Goal: Information Seeking & Learning: Understand process/instructions

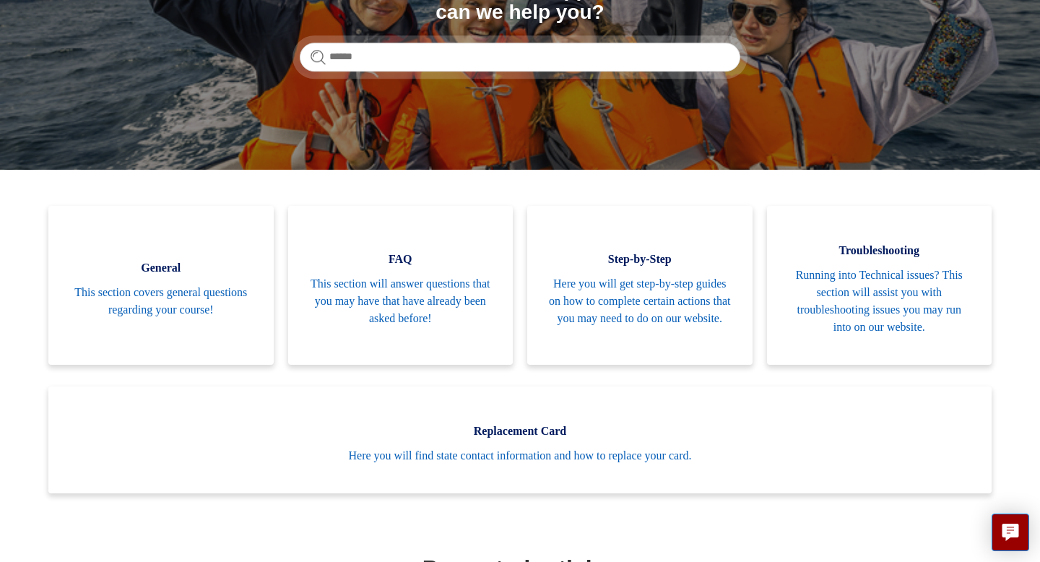
scroll to position [237, 0]
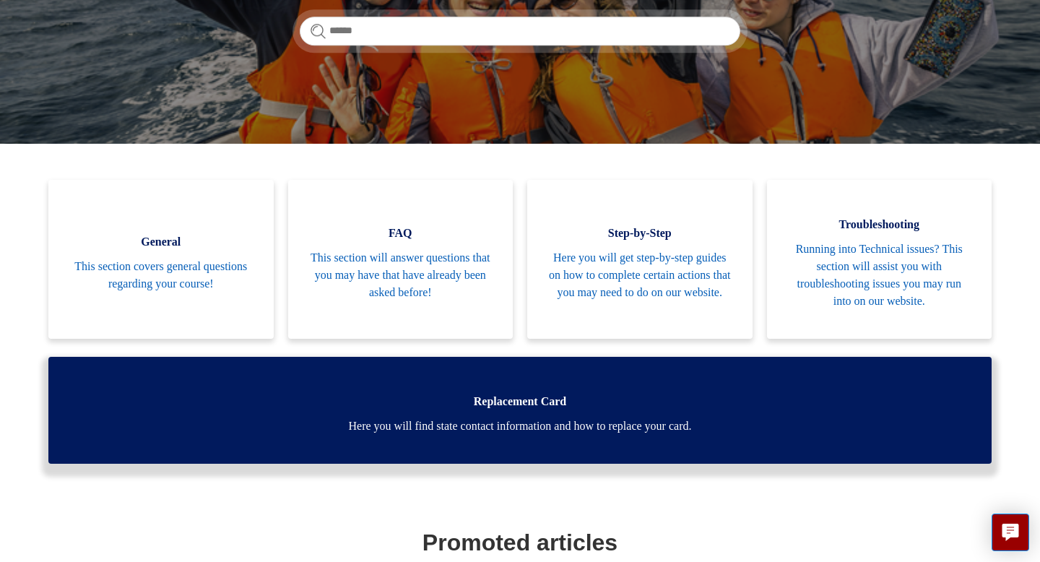
click at [551, 404] on span "Replacement Card" at bounding box center [520, 401] width 900 height 17
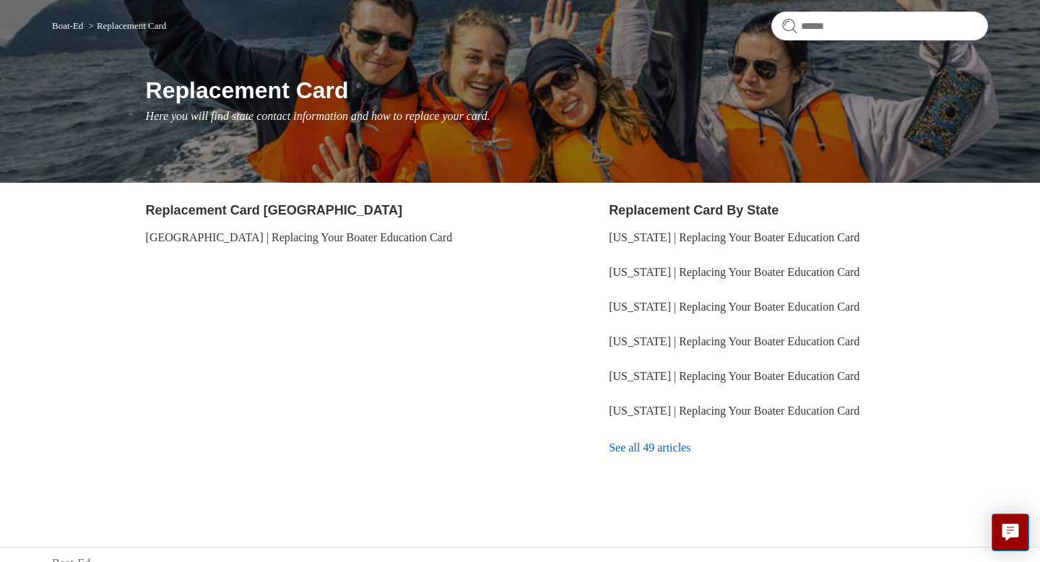
scroll to position [121, 0]
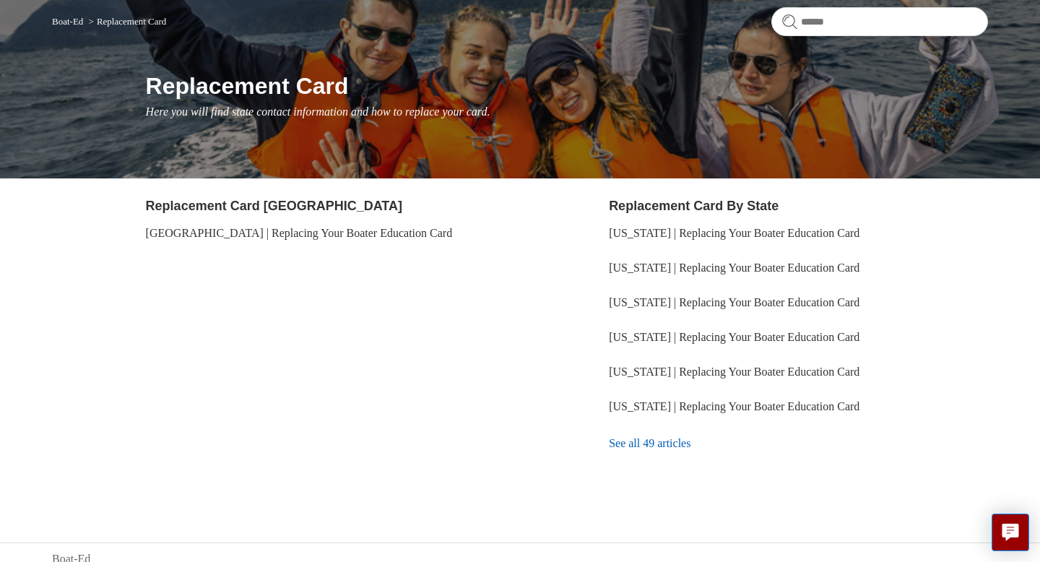
click at [674, 443] on link "See all 49 articles" at bounding box center [798, 443] width 379 height 39
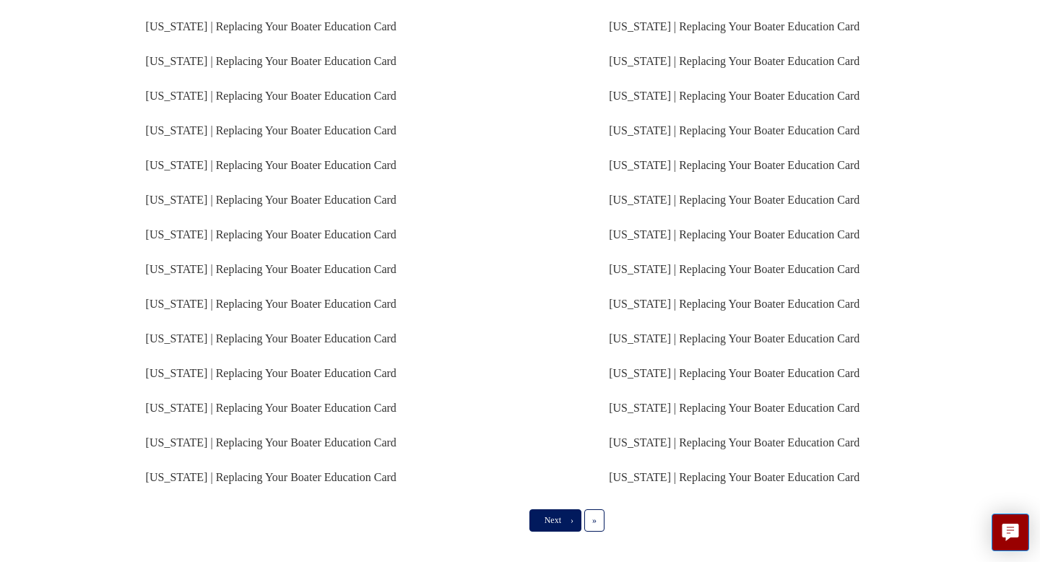
click at [559, 527] on link "Next ›" at bounding box center [556, 520] width 52 height 22
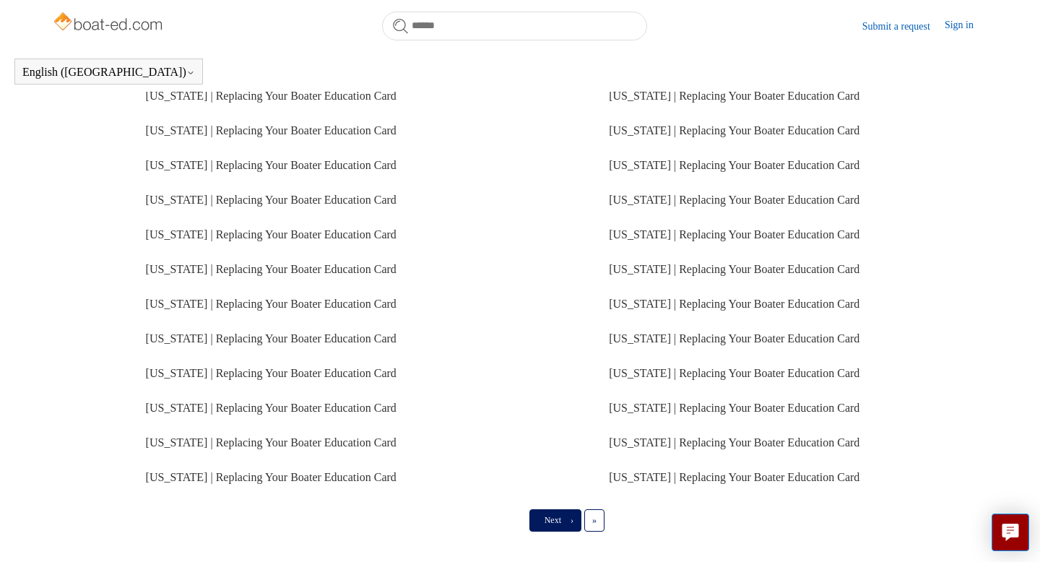
scroll to position [319, 0]
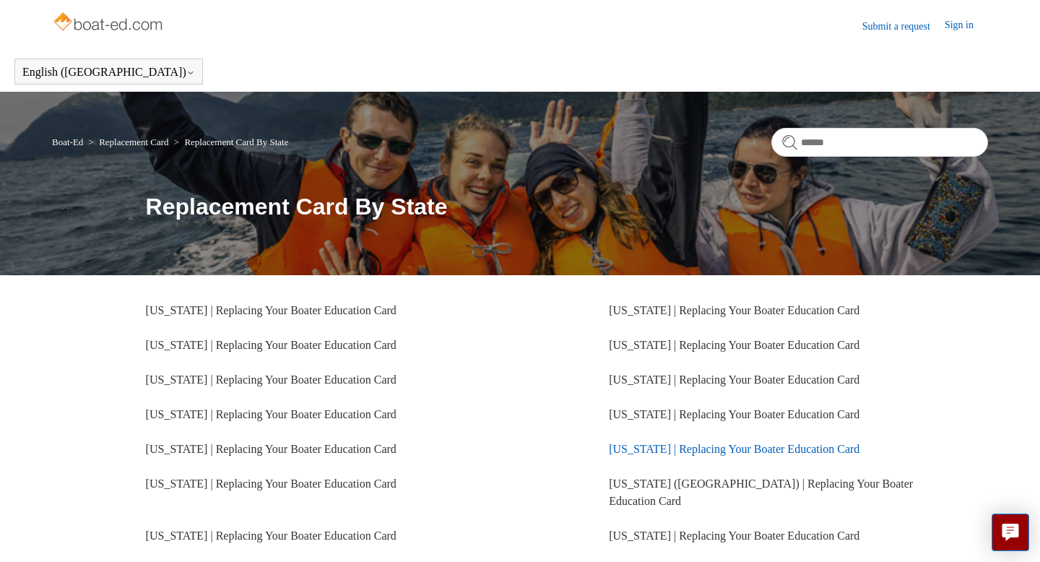
click at [642, 449] on link "Georgia | Replacing Your Boater Education Card" at bounding box center [734, 449] width 251 height 12
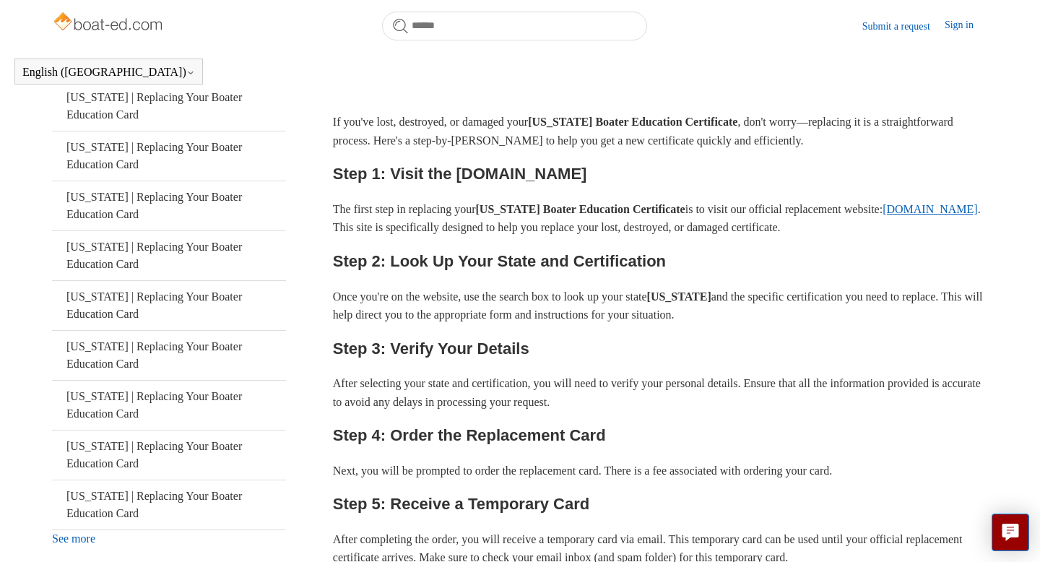
scroll to position [290, 0]
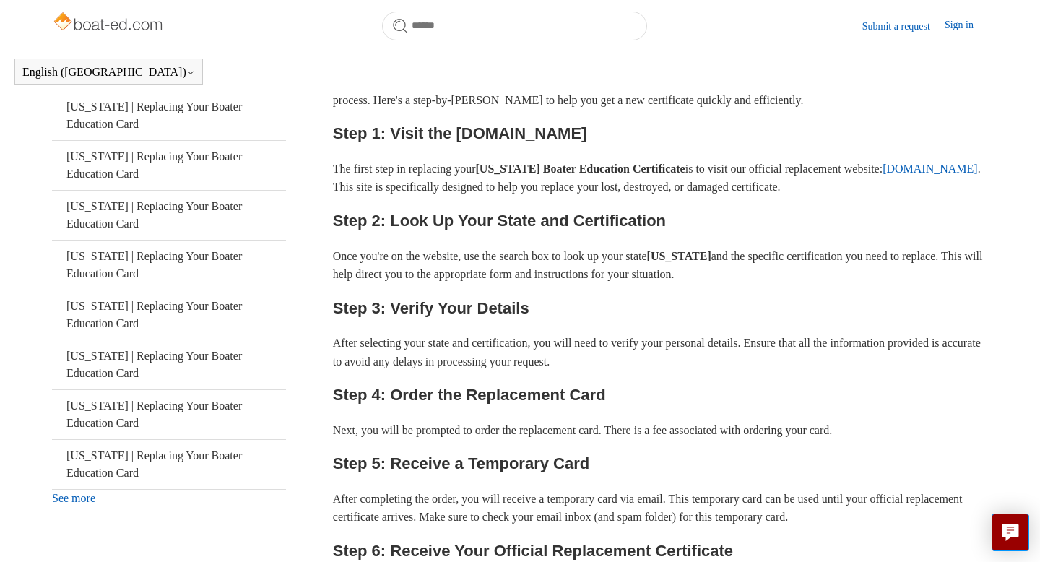
click at [883, 175] on link "[DOMAIN_NAME]" at bounding box center [930, 169] width 95 height 12
